Goal: Task Accomplishment & Management: Use online tool/utility

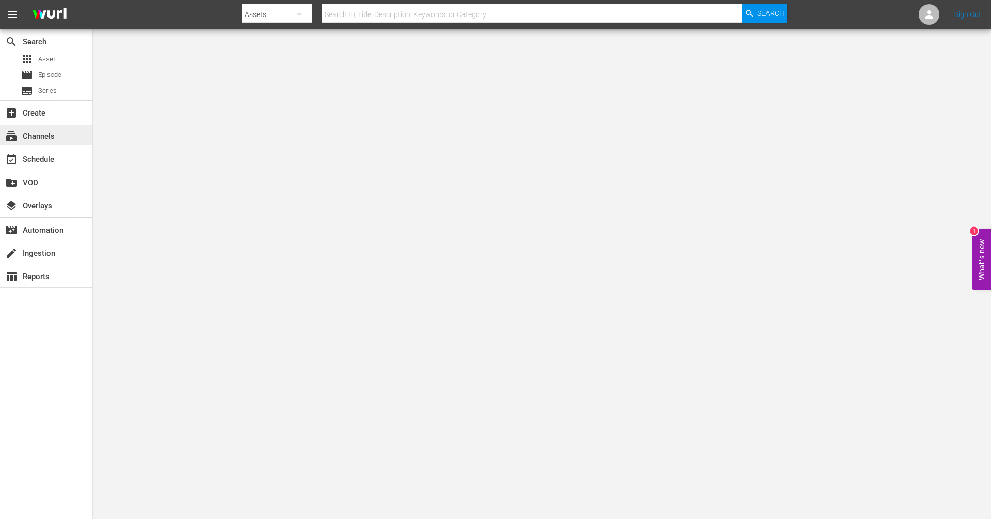
click at [37, 139] on div "subscriptions Channels" at bounding box center [29, 134] width 58 height 9
click at [63, 135] on div "subscriptions Channels" at bounding box center [46, 135] width 92 height 21
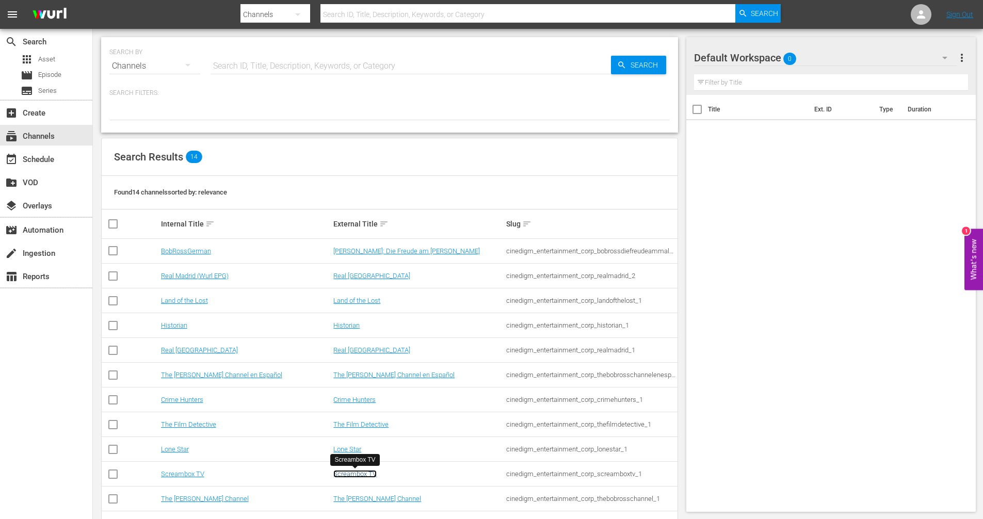
click at [344, 475] on link "Screambox TV" at bounding box center [354, 474] width 43 height 8
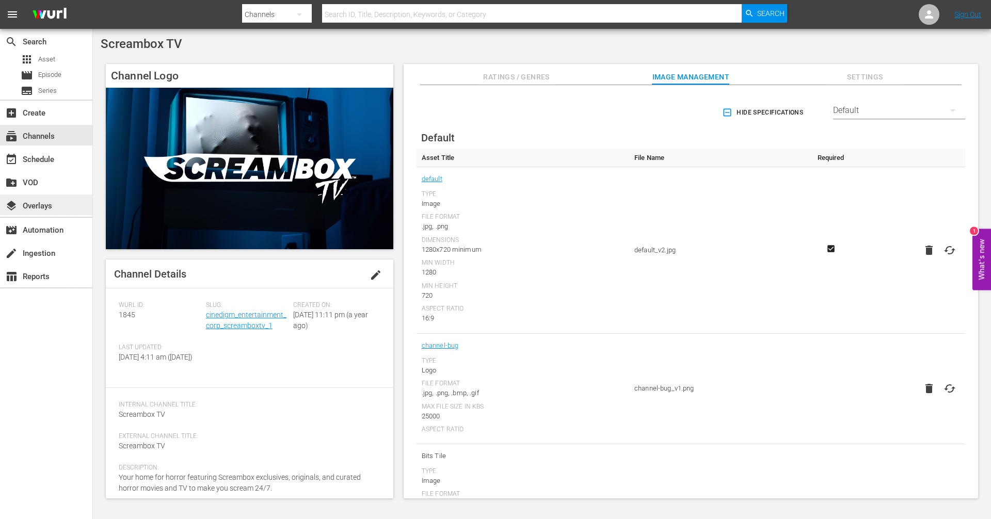
click at [53, 210] on div "layers Overlays" at bounding box center [46, 205] width 92 height 21
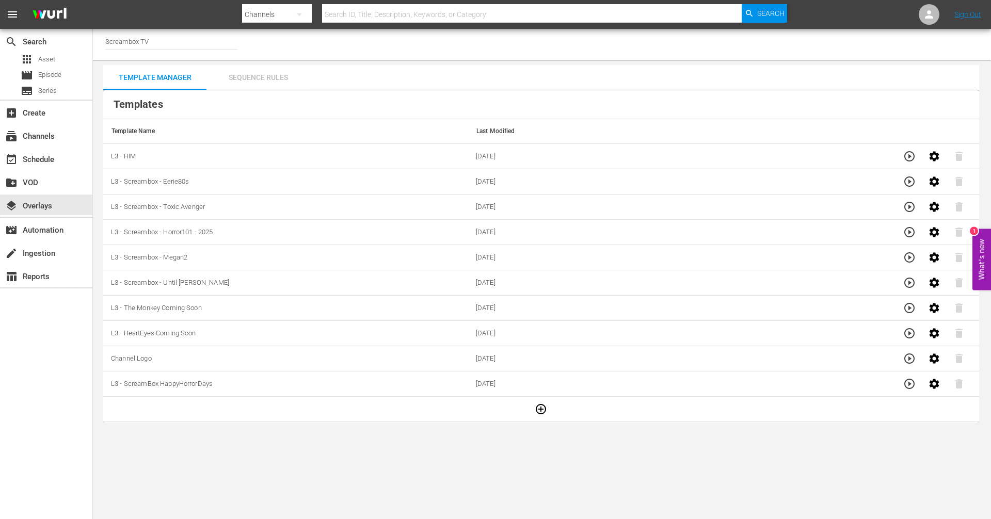
click at [271, 82] on div "Sequence Rules" at bounding box center [257, 77] width 103 height 25
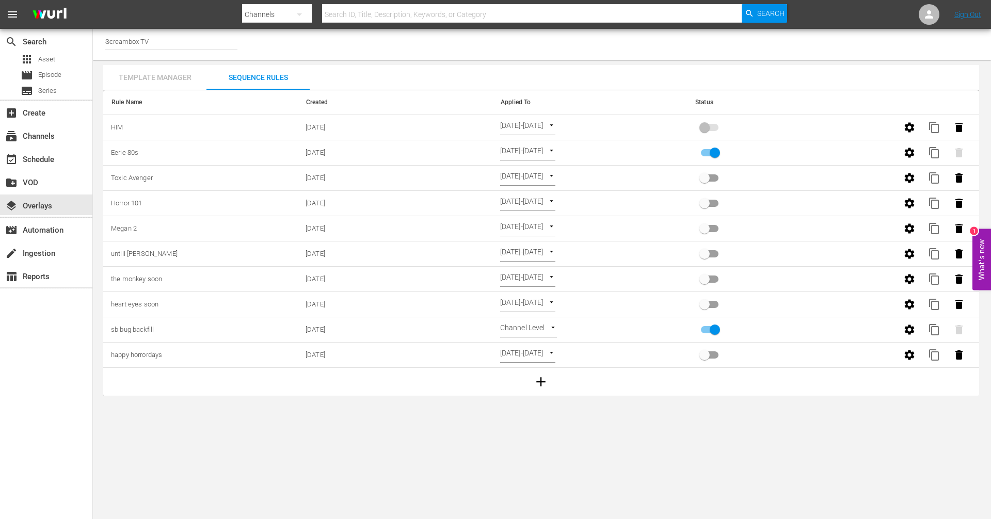
click at [136, 79] on div "Template Manager" at bounding box center [154, 77] width 103 height 25
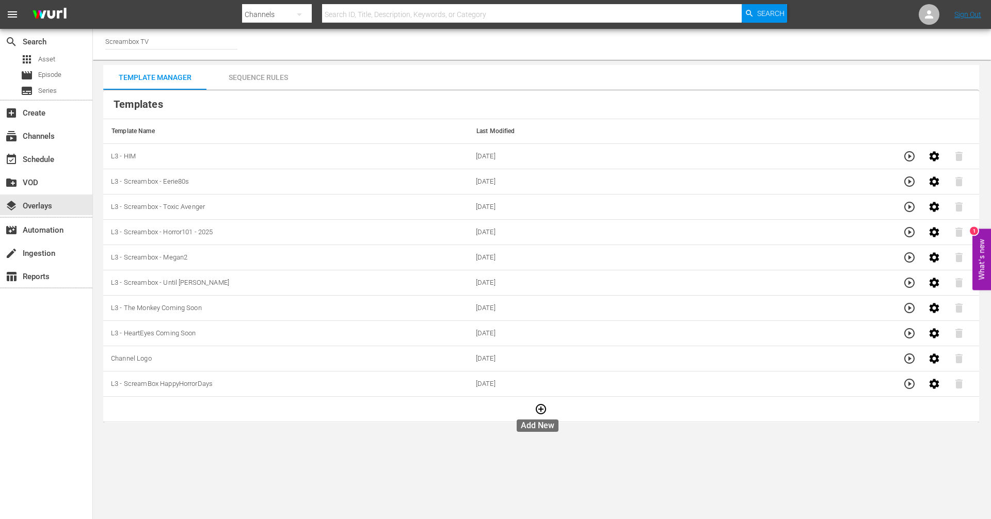
click at [540, 408] on icon "button" at bounding box center [541, 409] width 12 height 12
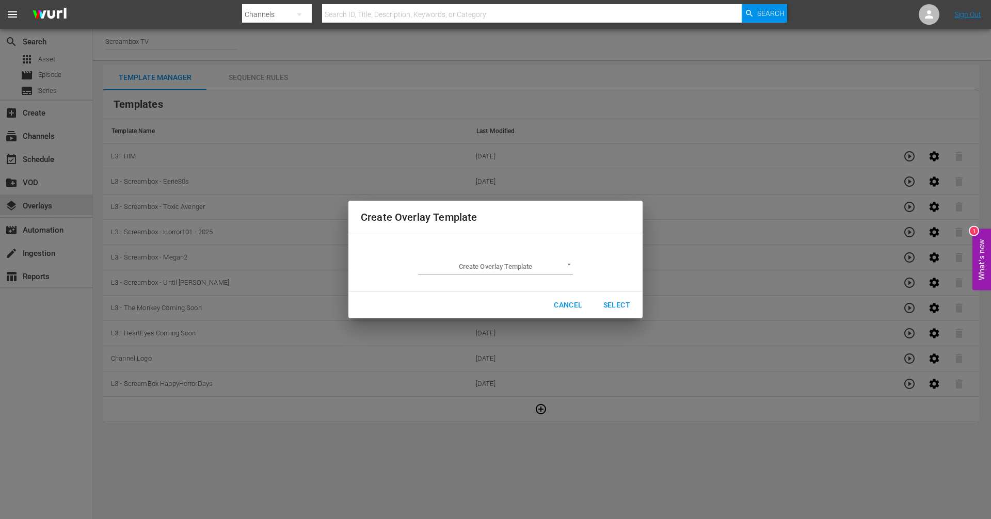
click at [536, 262] on body "menu Search By Channels Search ID, Title, Description, Keywords, or Category Se…" at bounding box center [495, 259] width 991 height 519
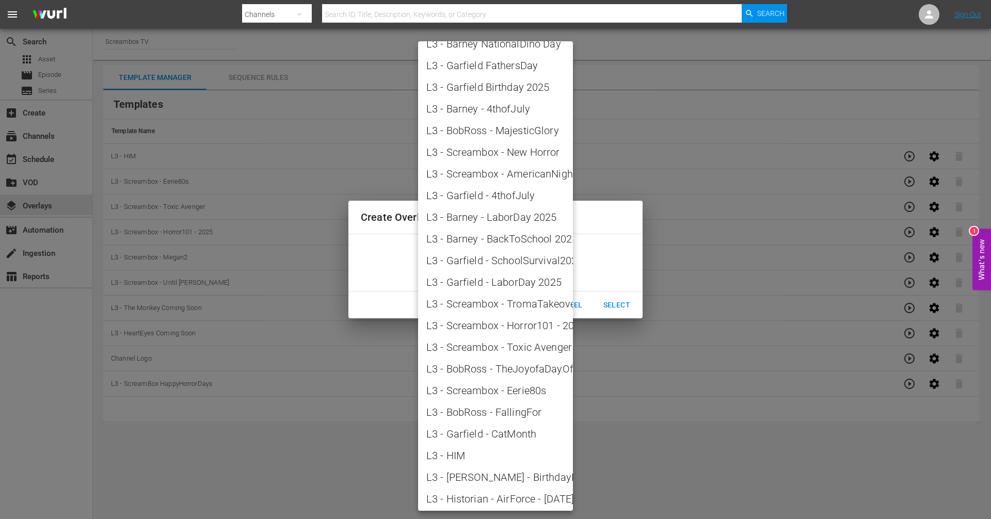
scroll to position [1099, 0]
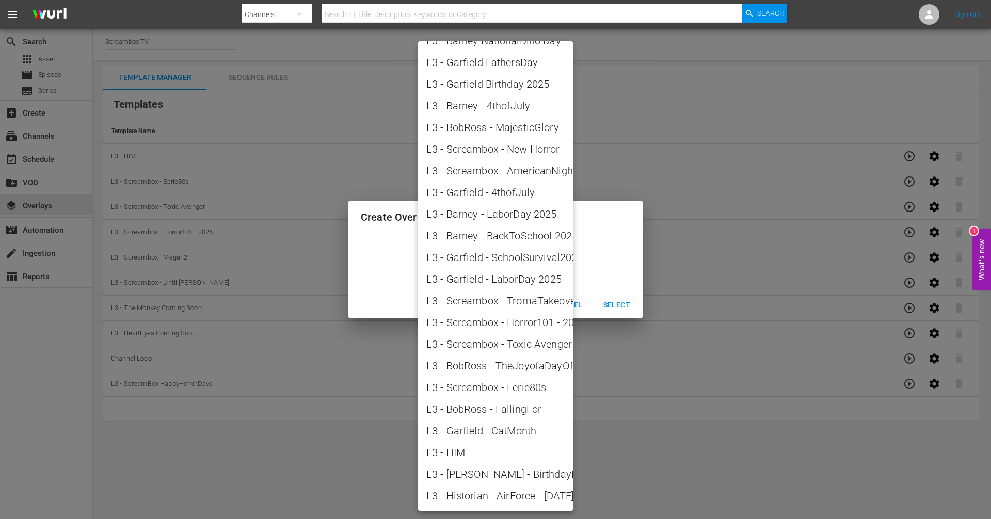
click at [618, 460] on div at bounding box center [495, 259] width 991 height 519
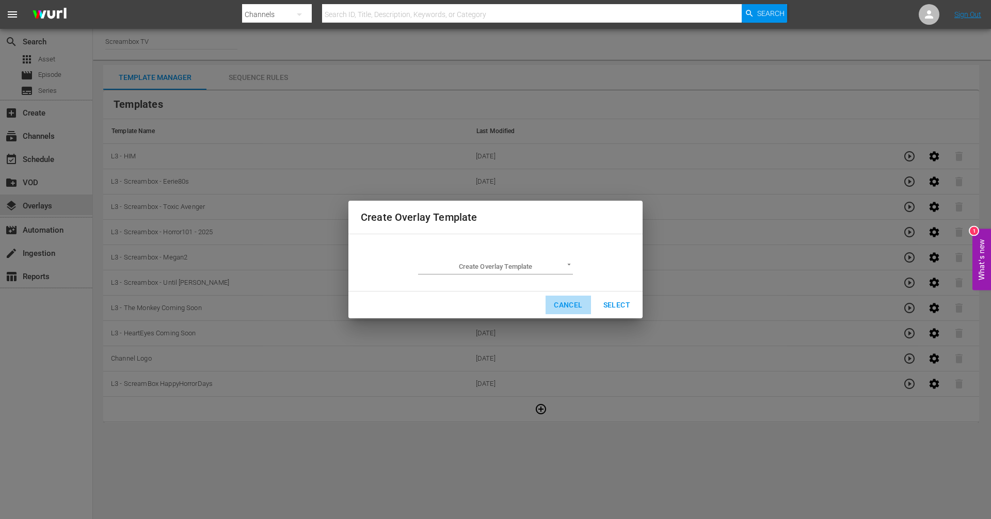
click at [563, 306] on span "Cancel" at bounding box center [568, 305] width 28 height 13
